Goal: Task Accomplishment & Management: Manage account settings

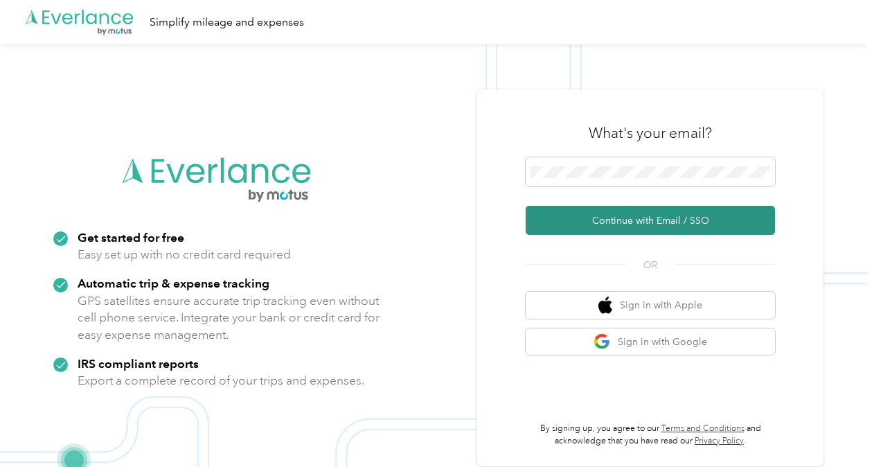
click at [654, 228] on button "Continue with Email / SSO" at bounding box center [650, 220] width 249 height 29
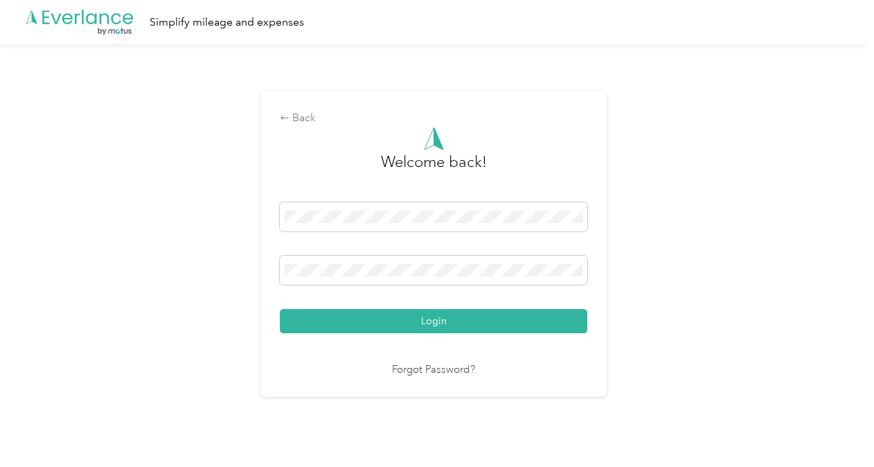
click at [280, 309] on button "Login" at bounding box center [434, 321] width 308 height 24
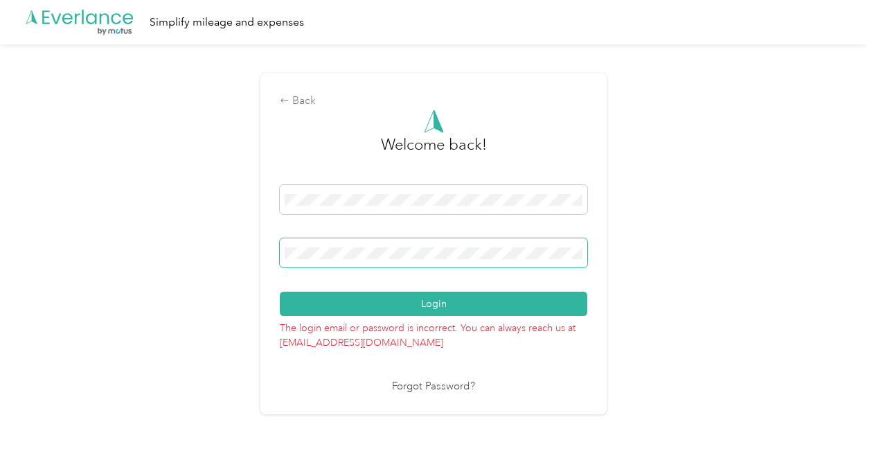
click at [280, 292] on button "Login" at bounding box center [434, 304] width 308 height 24
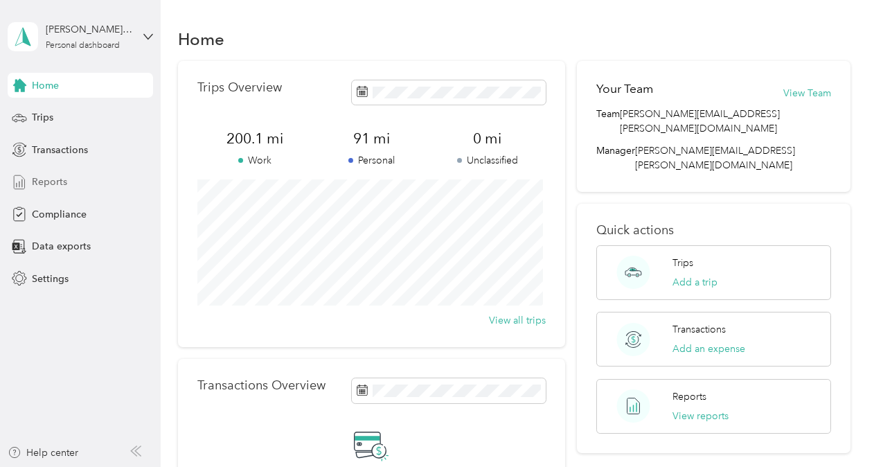
click at [38, 180] on span "Reports" at bounding box center [49, 182] width 35 height 15
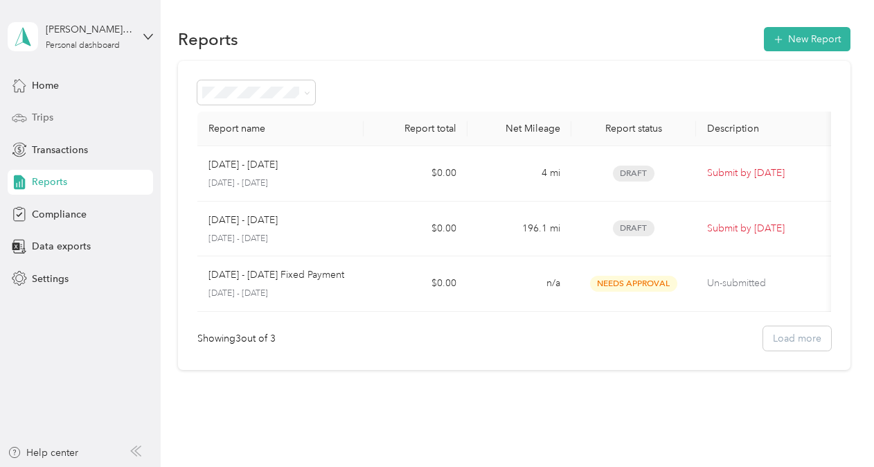
click at [37, 121] on span "Trips" at bounding box center [42, 117] width 21 height 15
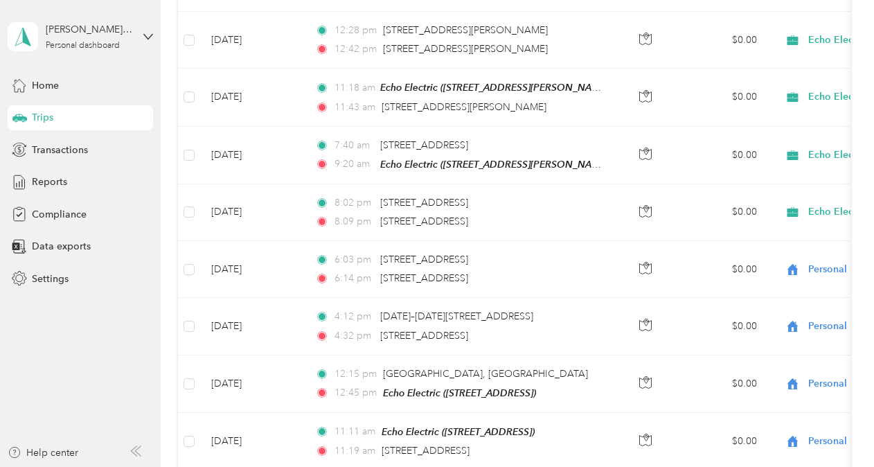
scroll to position [911, 0]
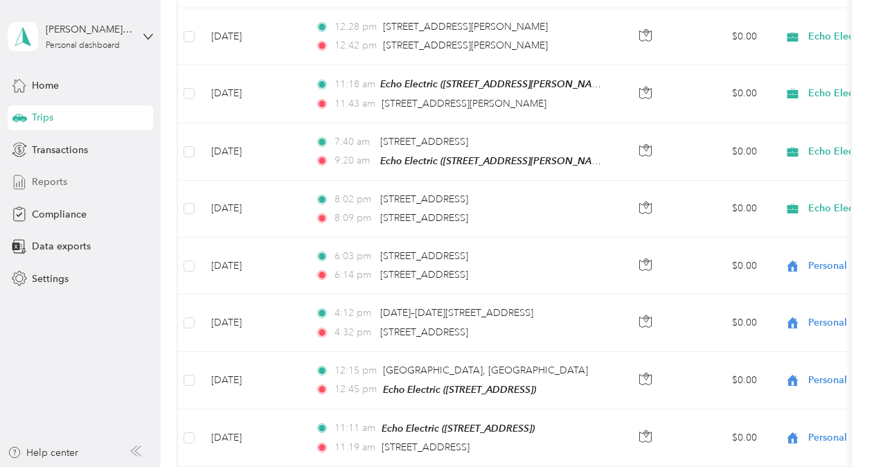
click at [51, 181] on span "Reports" at bounding box center [49, 182] width 35 height 15
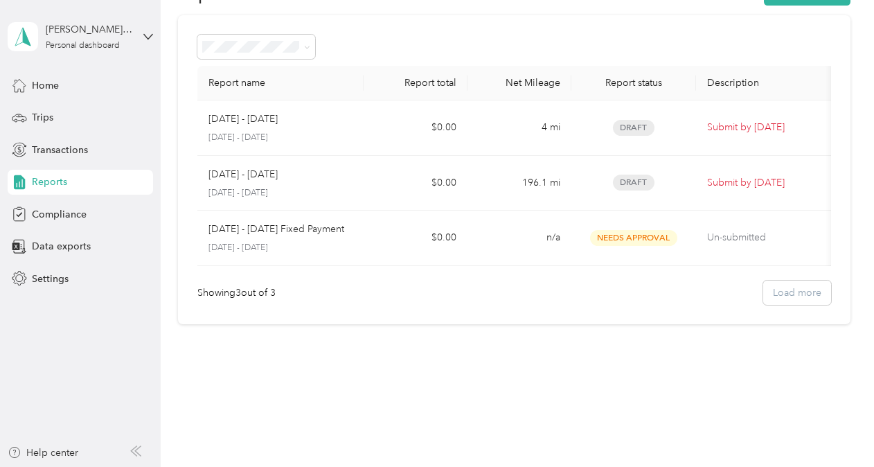
scroll to position [55, 0]
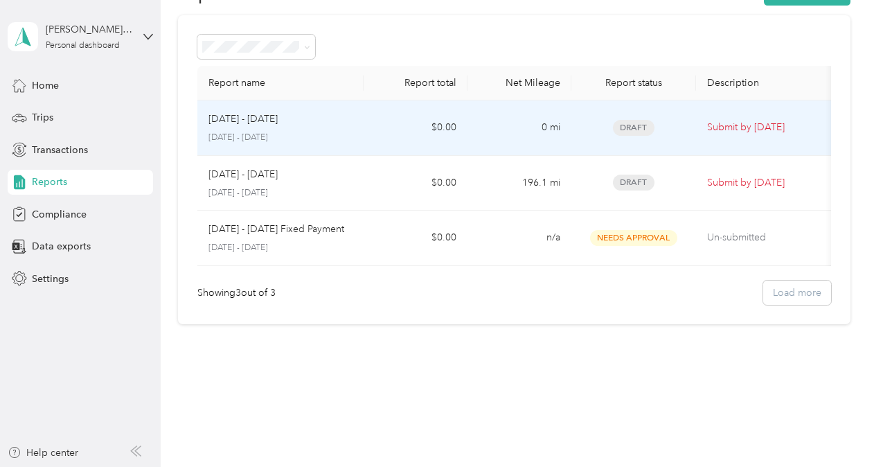
click at [742, 121] on p "Submit by [DATE]" at bounding box center [765, 127] width 116 height 15
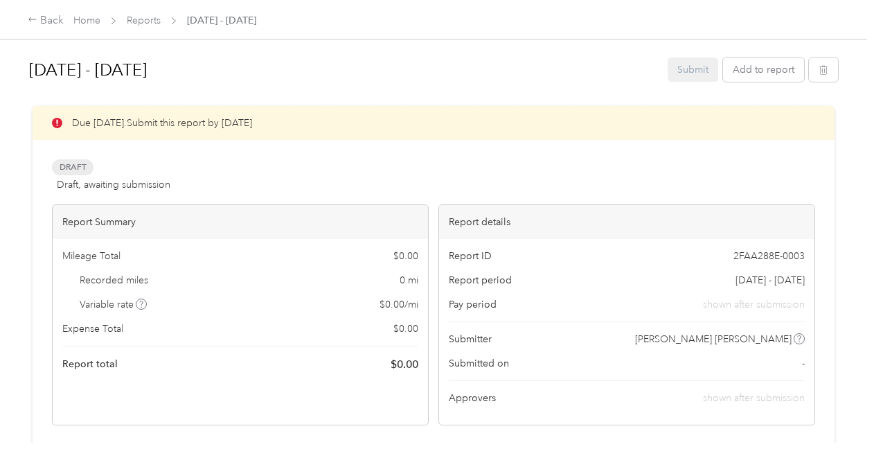
click at [857, 360] on div "[DATE] - [DATE] Submit Add to report Due [DATE]. Submit this report by [DATE] D…" at bounding box center [433, 221] width 867 height 443
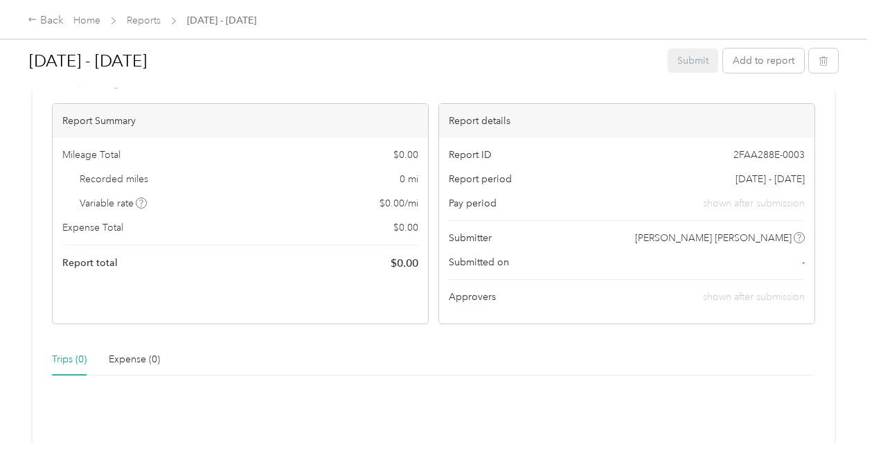
scroll to position [80, 0]
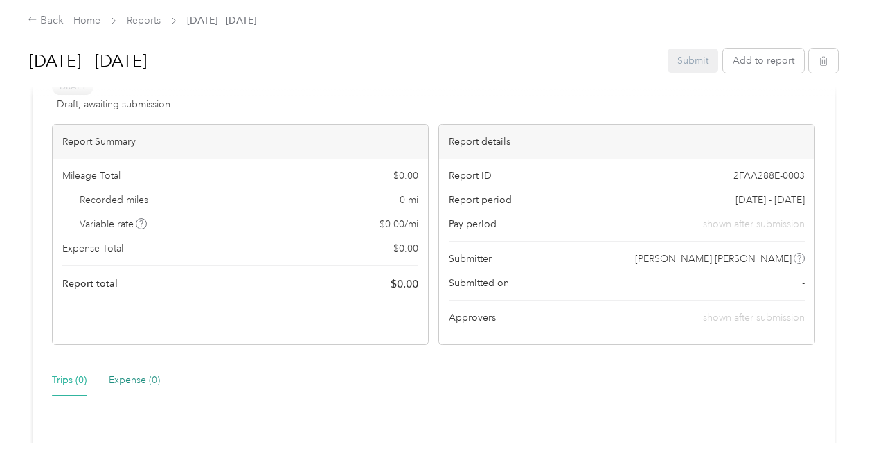
click at [137, 379] on div "Expense (0)" at bounding box center [134, 380] width 51 height 15
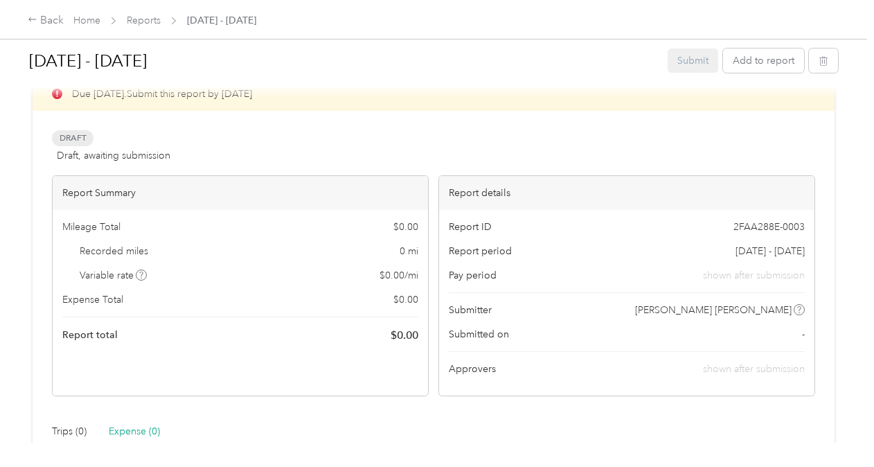
scroll to position [25, 0]
